Goal: Information Seeking & Learning: Learn about a topic

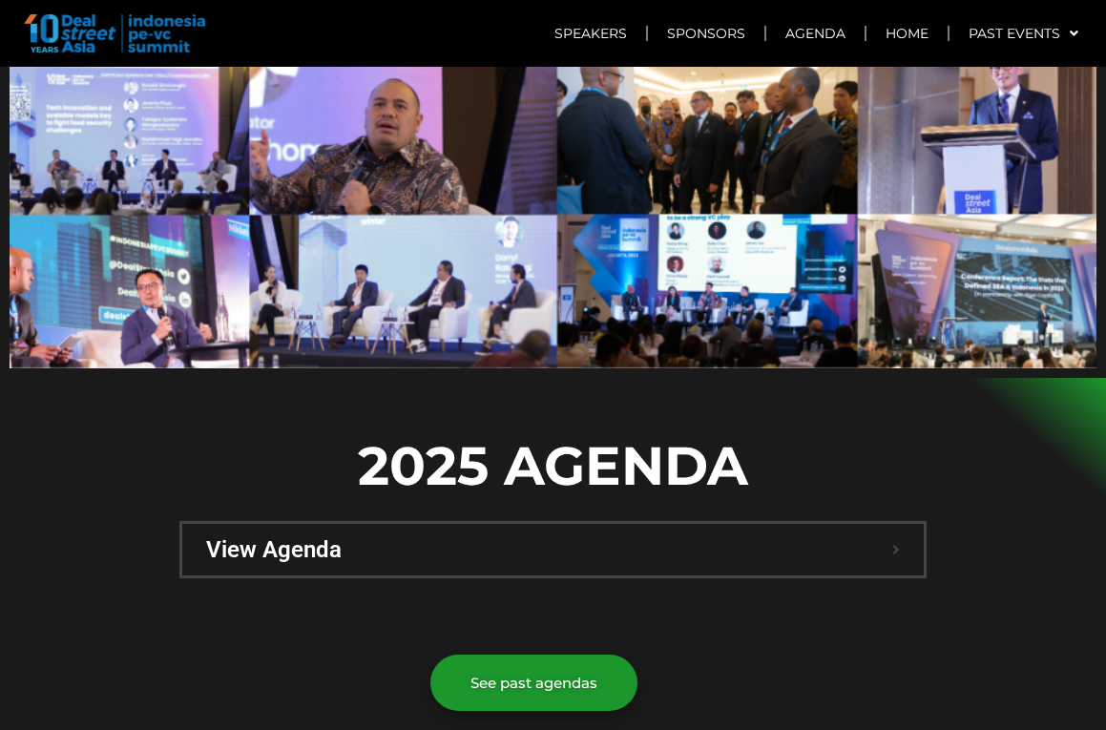
scroll to position [1305, 0]
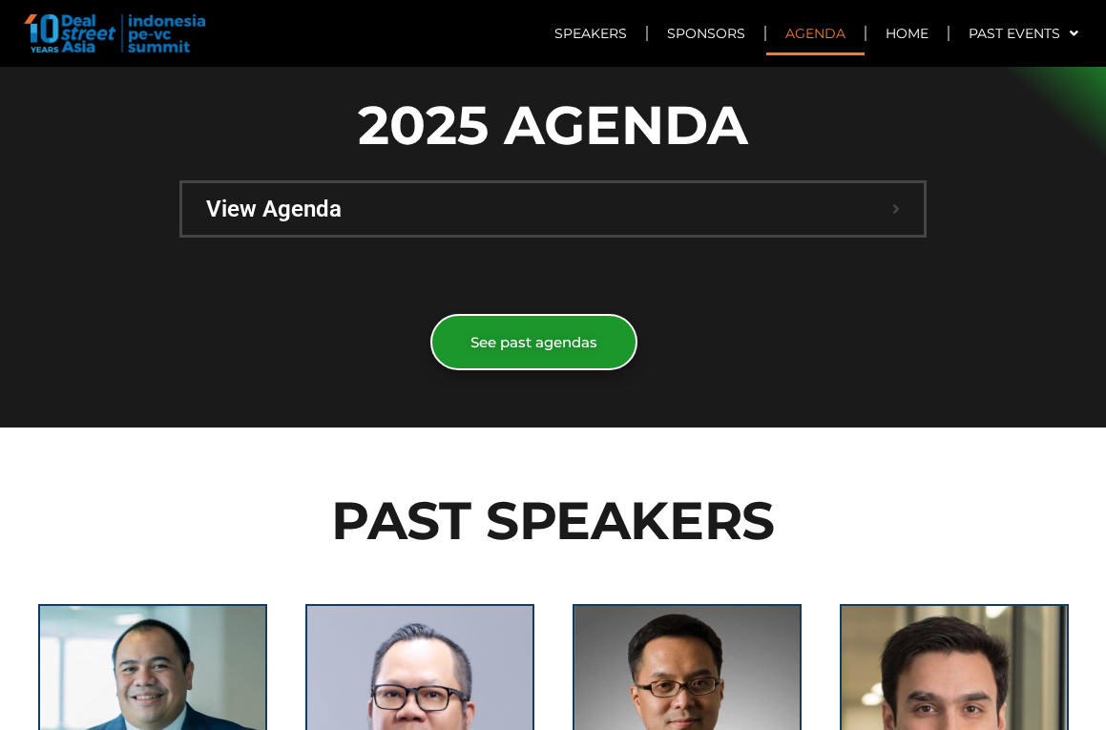
click at [515, 314] on link "See past agendas" at bounding box center [533, 342] width 207 height 56
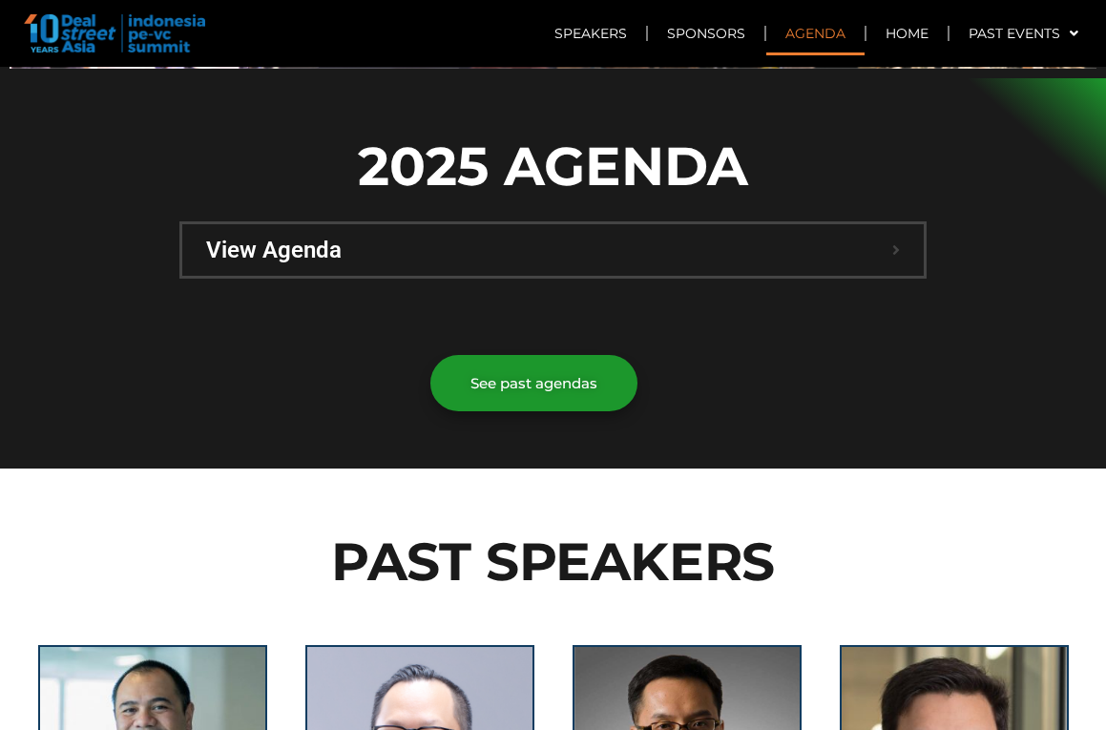
scroll to position [1252, 0]
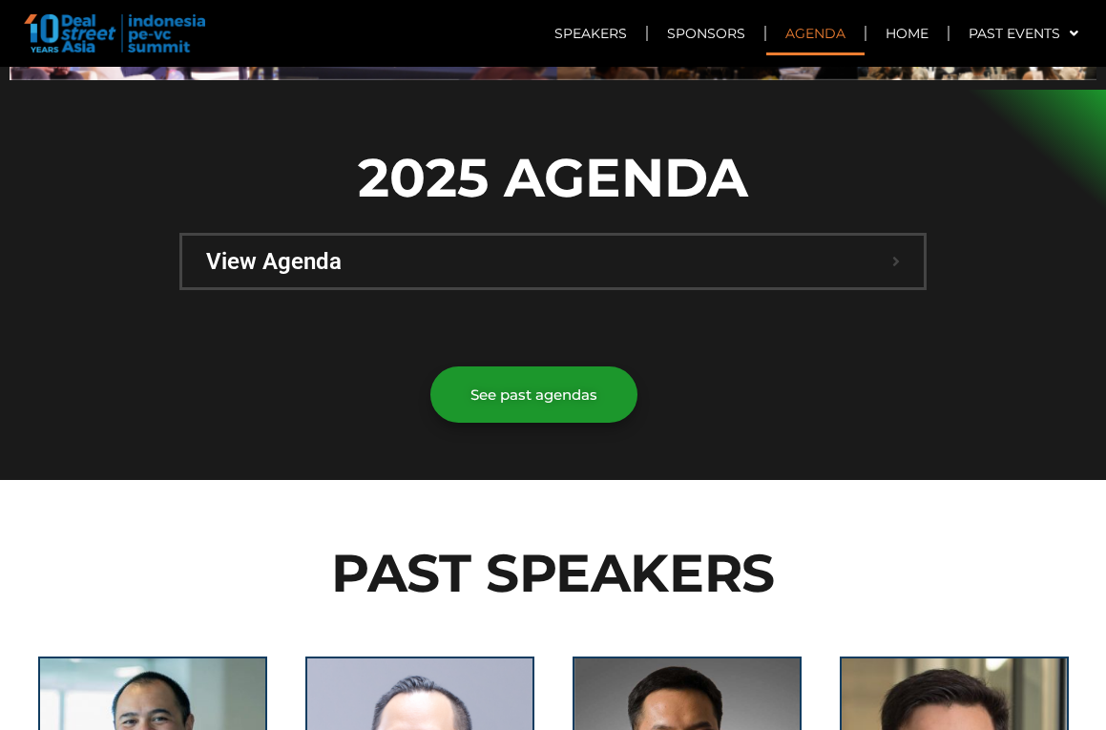
click at [320, 250] on span "View Agenda" at bounding box center [549, 261] width 686 height 23
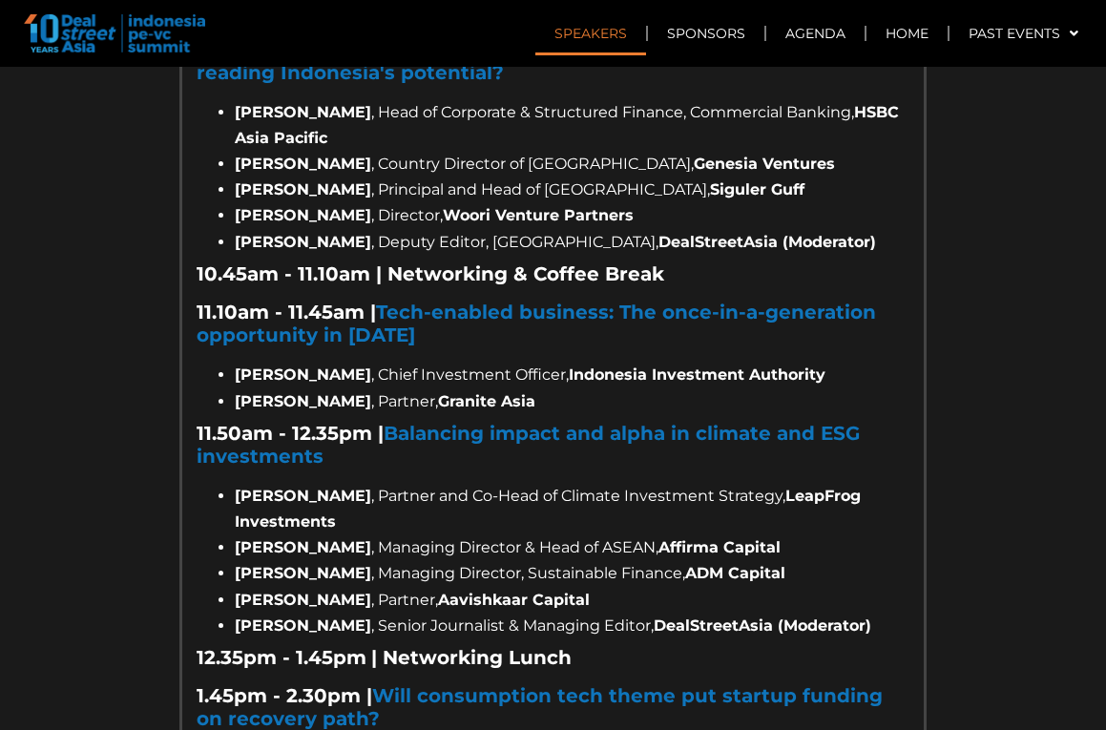
scroll to position [1793, 0]
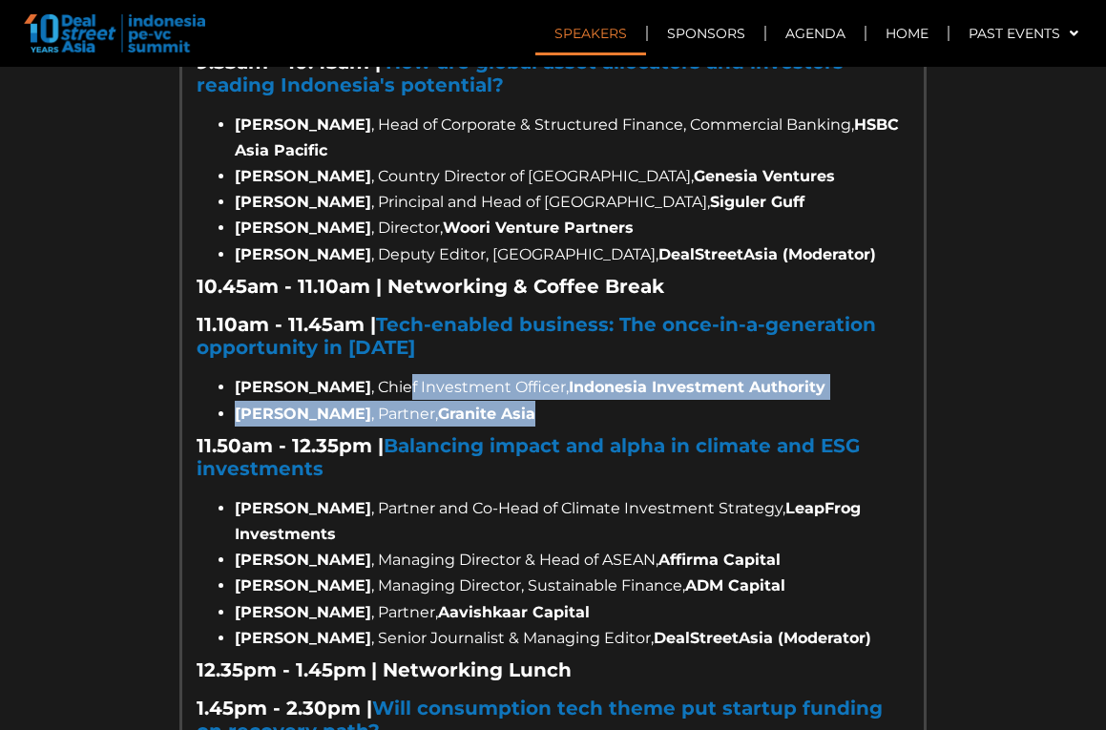
drag, startPoint x: 482, startPoint y: 320, endPoint x: 503, endPoint y: 345, distance: 32.5
click at [503, 374] on ul "[PERSON_NAME] , Chief Investment Officer, Indonesia Investment Authority [PERSO…" at bounding box center [552, 400] width 713 height 52
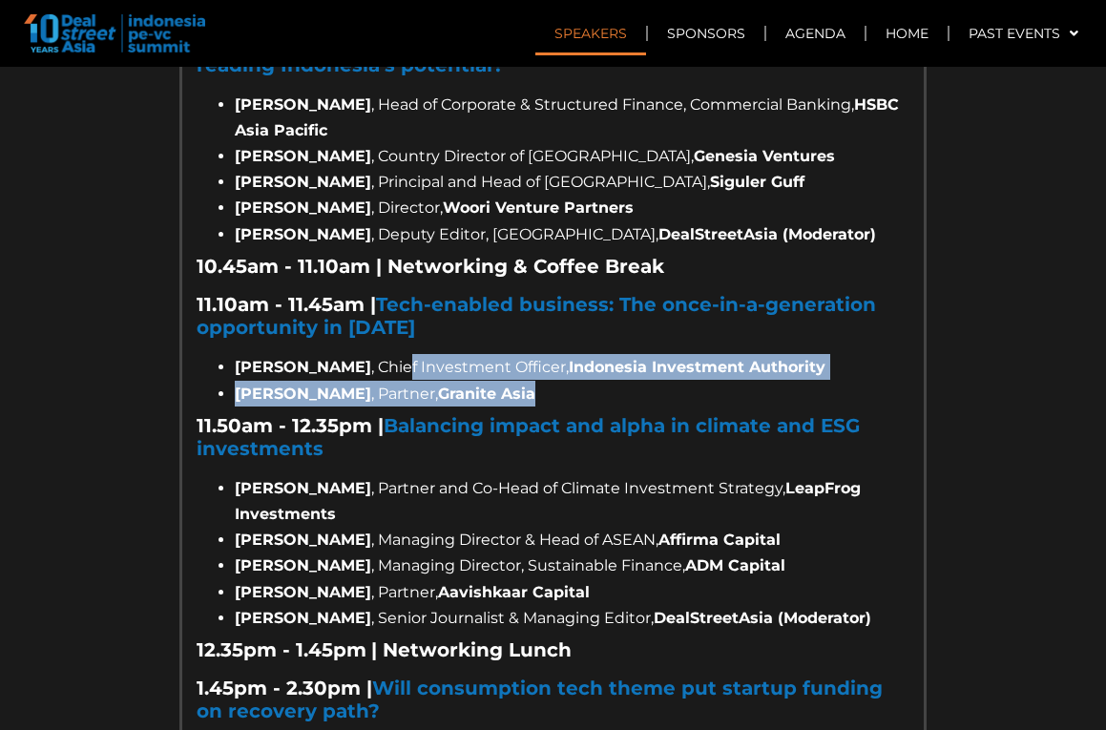
scroll to position [1814, 0]
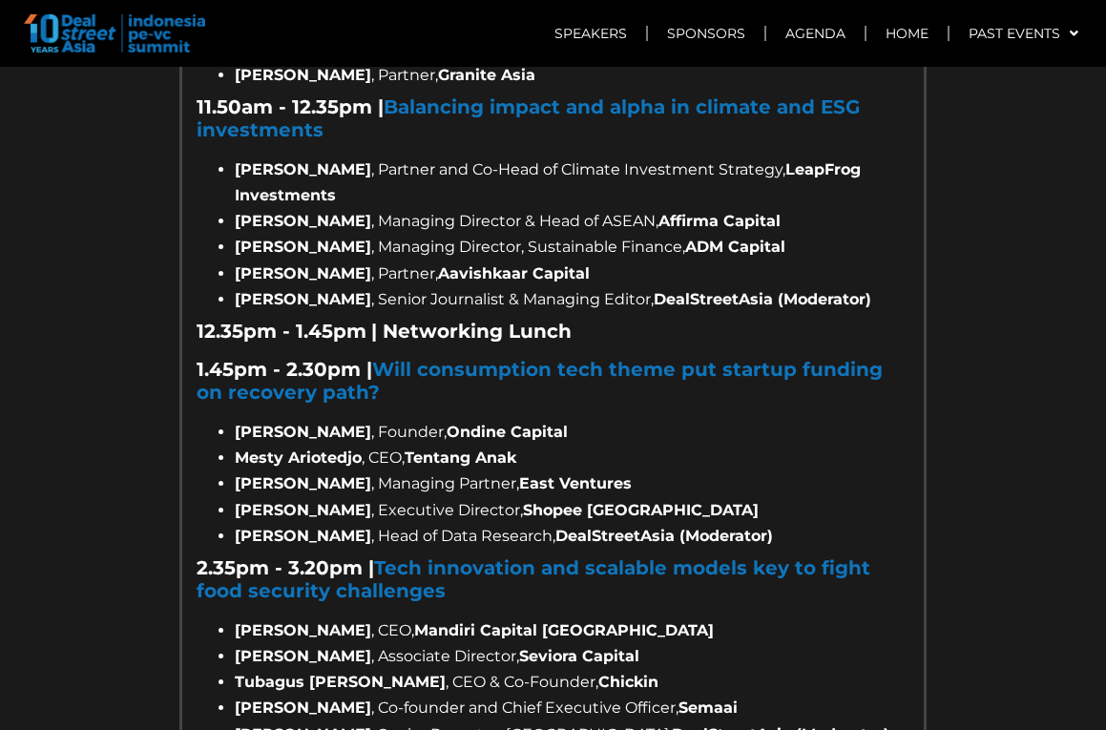
scroll to position [2132, 0]
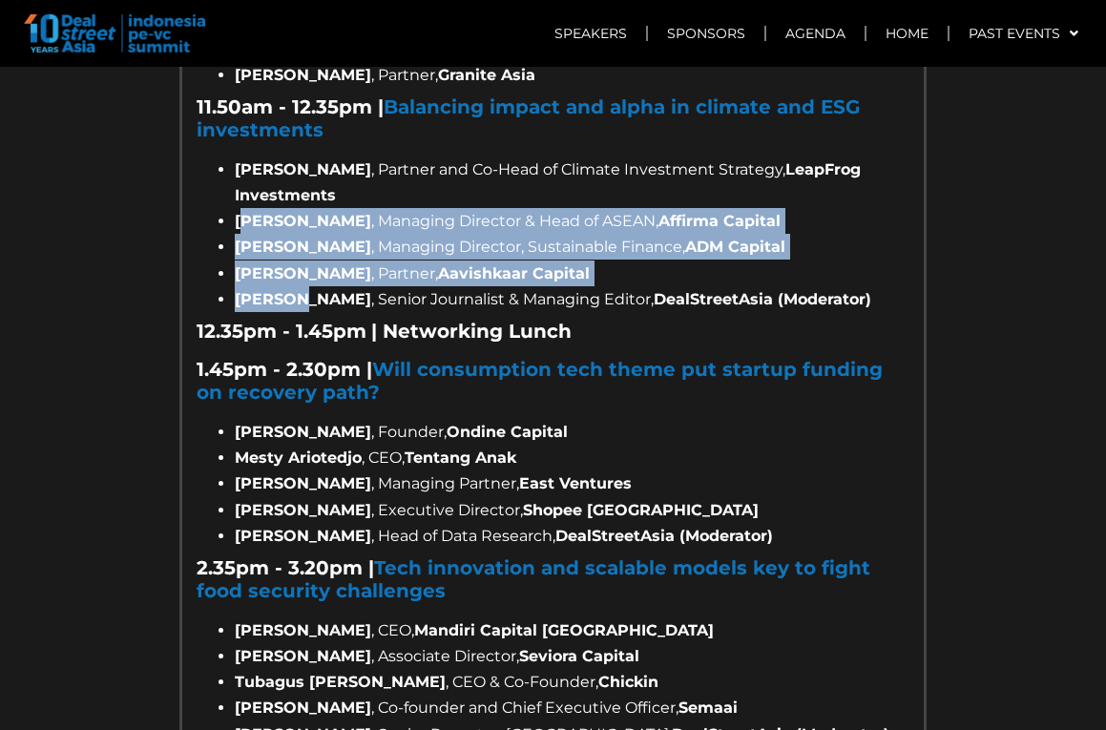
drag, startPoint x: 248, startPoint y: 156, endPoint x: 294, endPoint y: 216, distance: 74.8
click at [294, 216] on ul "[PERSON_NAME] , Partner and Co-Head of Climate Investment Strategy, LeapFrog In…" at bounding box center [552, 233] width 713 height 155
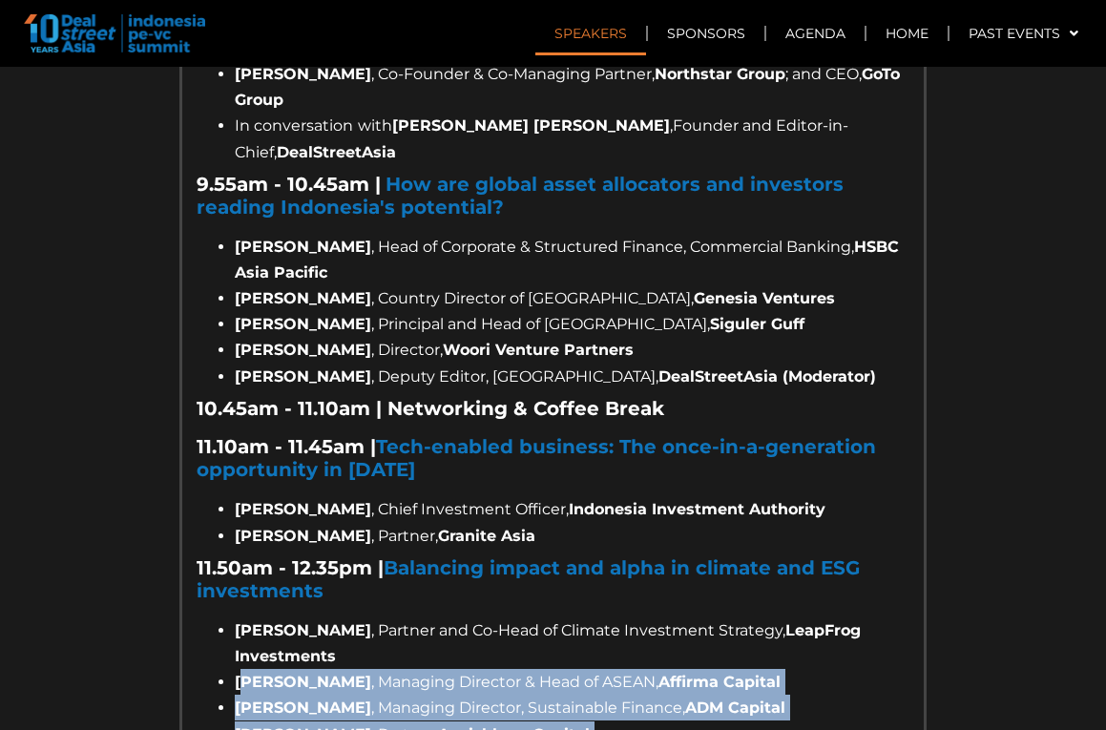
scroll to position [1679, 0]
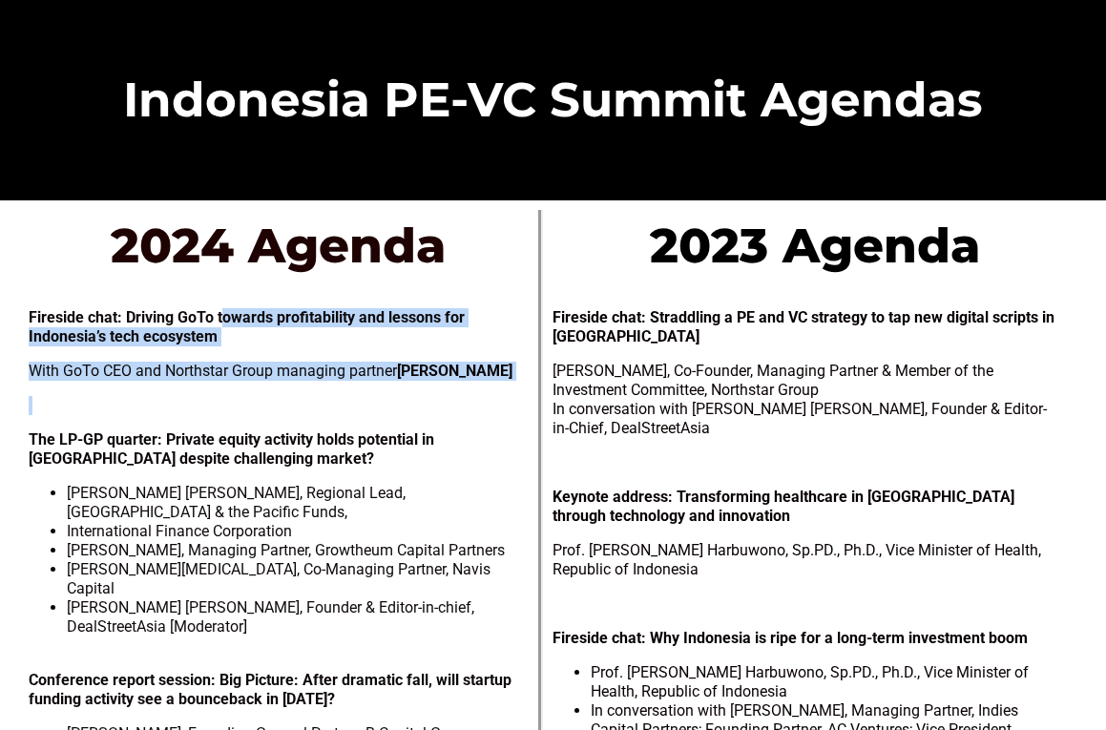
drag, startPoint x: 220, startPoint y: 312, endPoint x: 225, endPoint y: 424, distance: 111.7
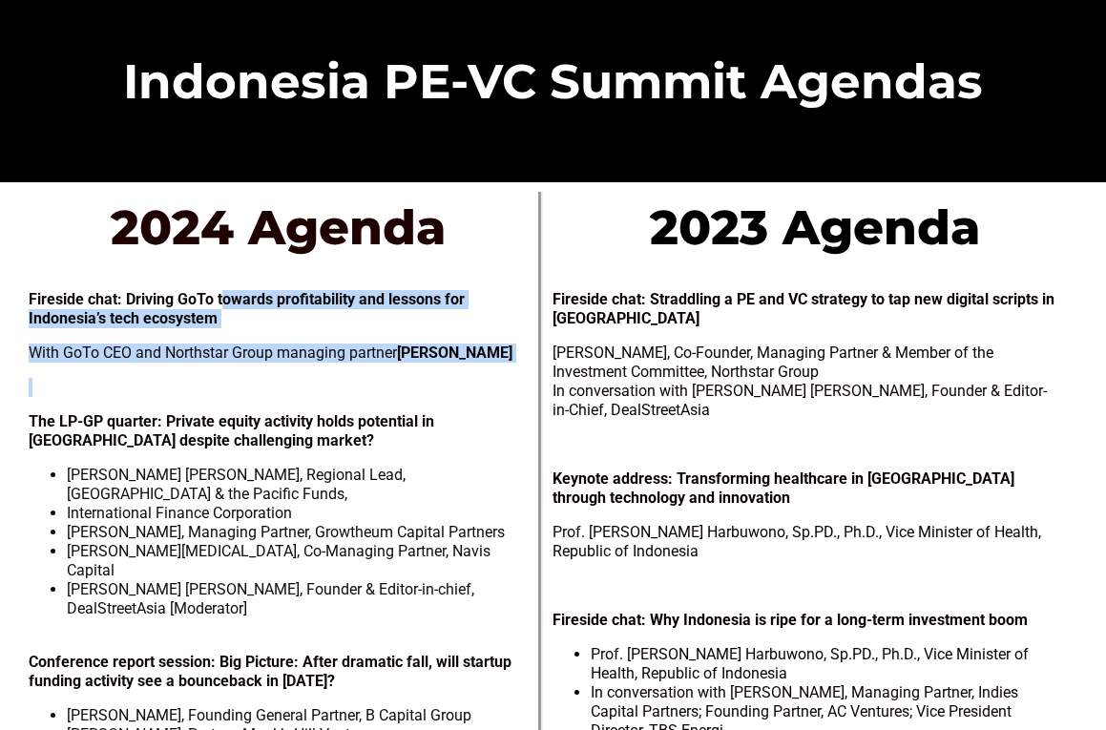
scroll to position [20, 0]
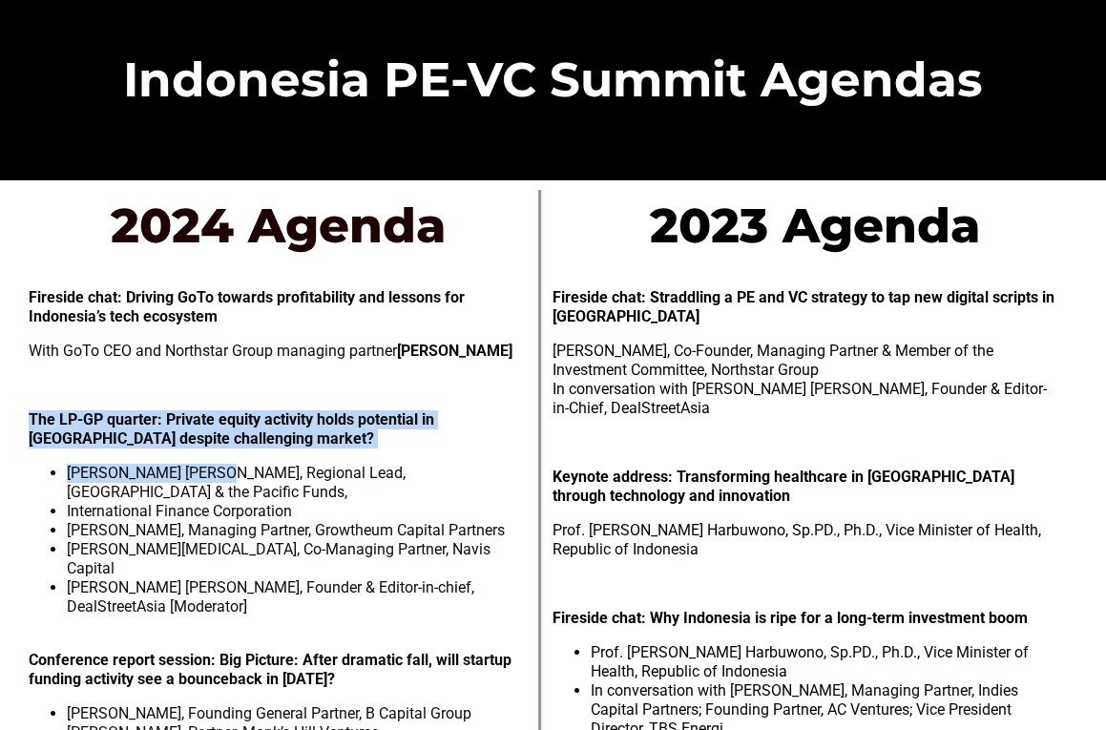
drag, startPoint x: 216, startPoint y: 406, endPoint x: 216, endPoint y: 468, distance: 62.0
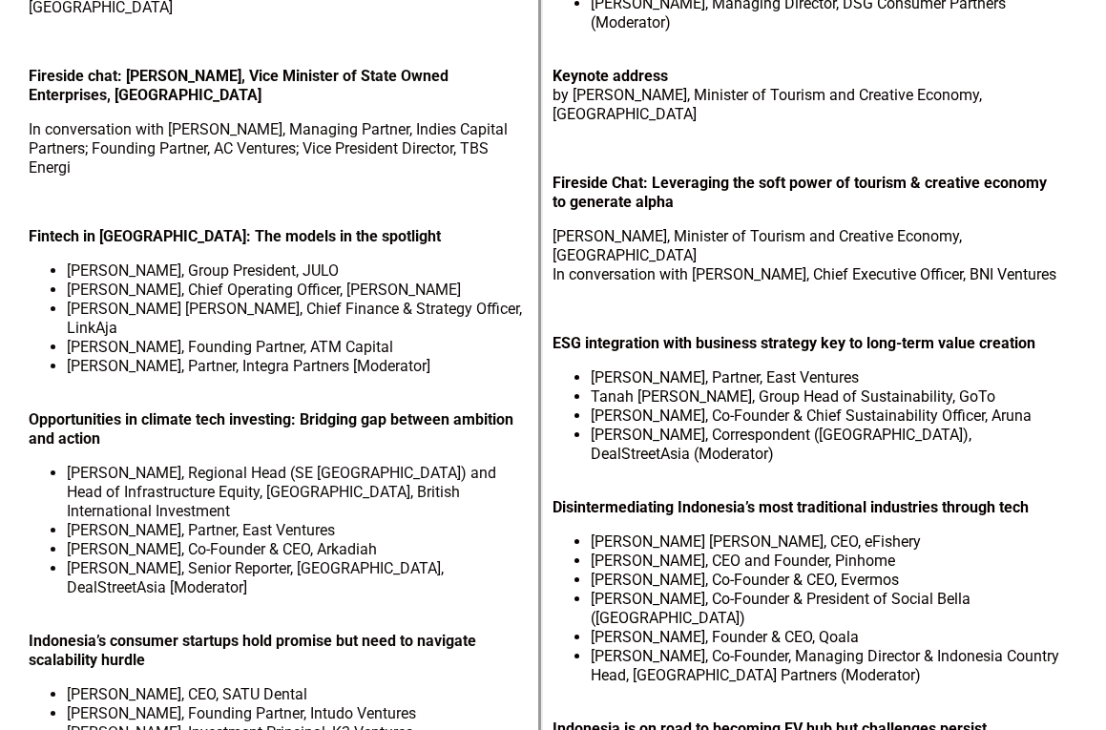
scroll to position [1168, 0]
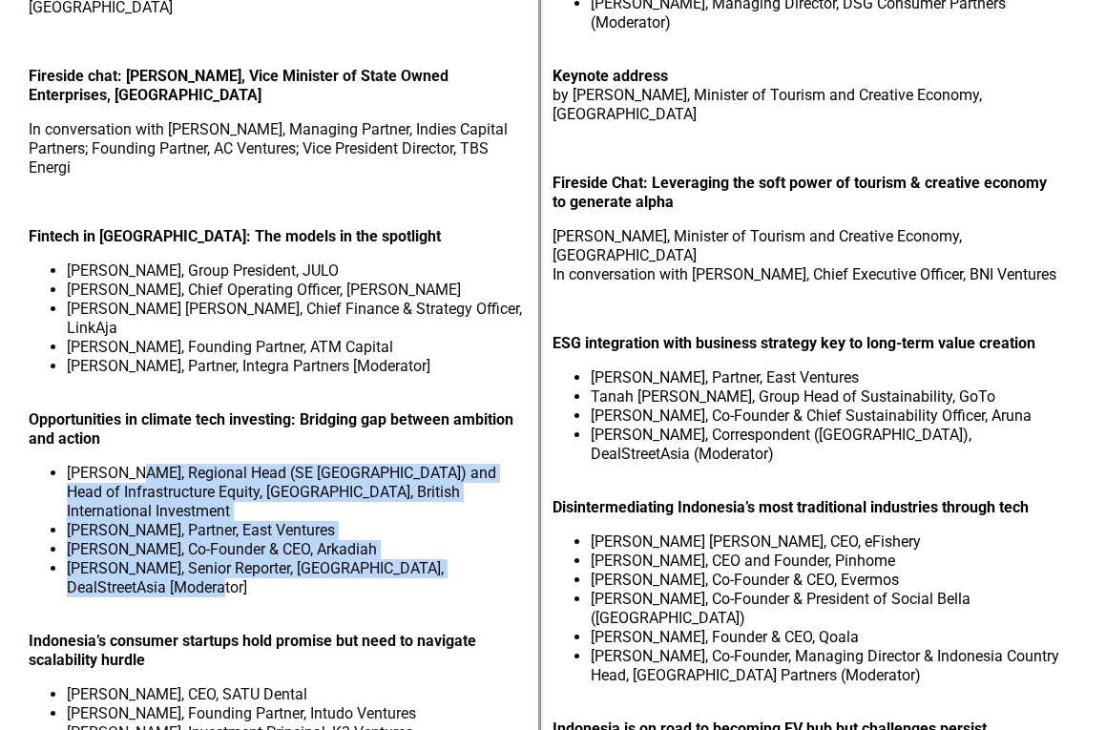
drag, startPoint x: 134, startPoint y: 370, endPoint x: 141, endPoint y: 461, distance: 90.9
click at [142, 464] on ul "[PERSON_NAME], Regional Head (SE [GEOGRAPHIC_DATA]) and Head of Infrastructure …" at bounding box center [279, 531] width 501 height 134
click at [166, 521] on li "[PERSON_NAME], Partner, East Ventures" at bounding box center [298, 530] width 463 height 19
drag, startPoint x: 142, startPoint y: 364, endPoint x: 167, endPoint y: 471, distance: 109.7
click at [167, 471] on div "Fireside chat: Driving GoTo towards profitability and lessons for Indonesia’s t…" at bounding box center [279, 181] width 501 height 2083
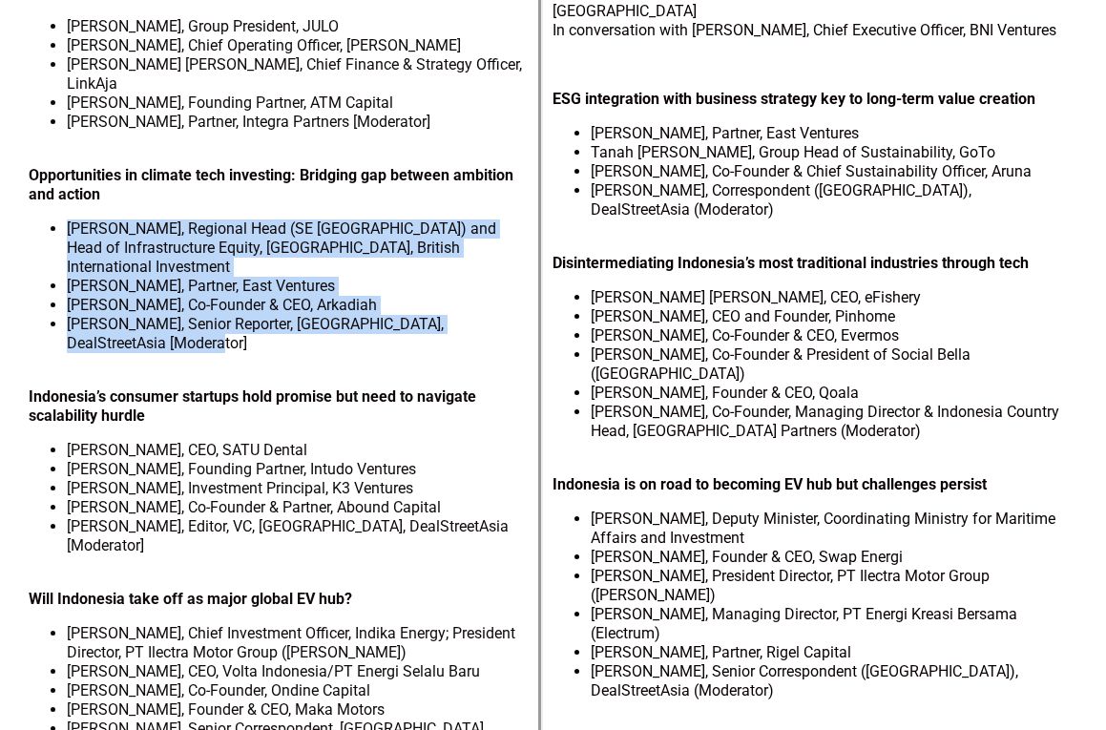
scroll to position [1333, 0]
